Goal: Information Seeking & Learning: Learn about a topic

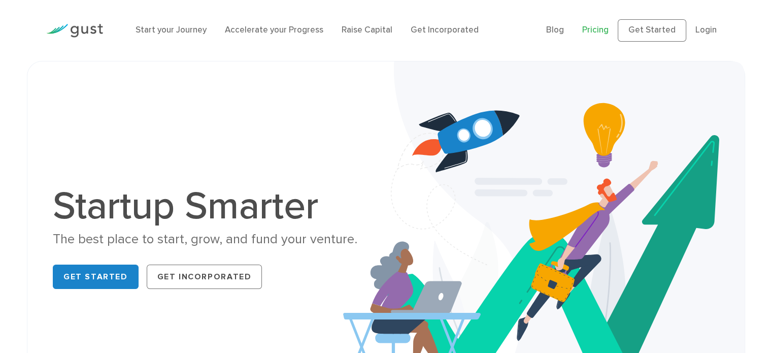
click at [595, 28] on link "Pricing" at bounding box center [595, 30] width 26 height 10
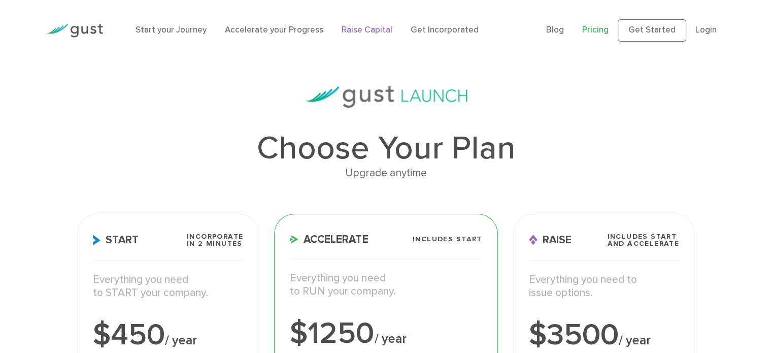
click at [367, 27] on link "Raise Capital" at bounding box center [367, 30] width 51 height 10
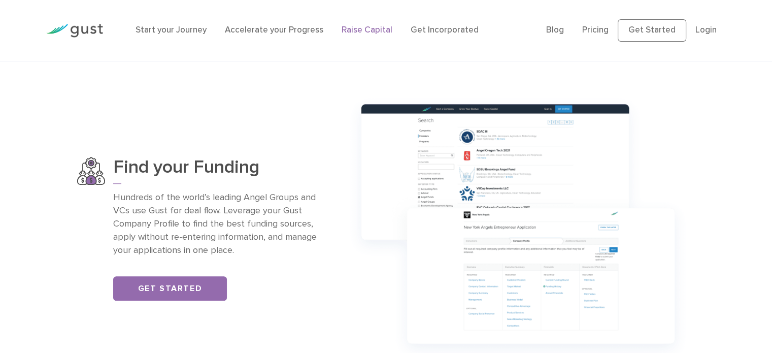
scroll to position [660, 0]
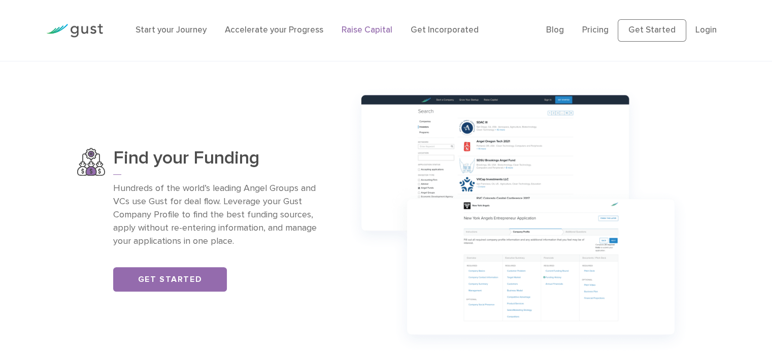
click at [728, 96] on div "Find your Funding Hundreds of the world’s leading Angel Groups and VCs use Gust…" at bounding box center [386, 219] width 772 height 279
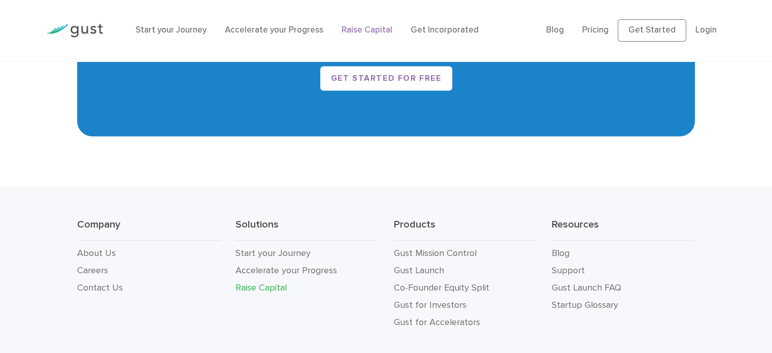
scroll to position [1868, 0]
